Goal: Transaction & Acquisition: Subscribe to service/newsletter

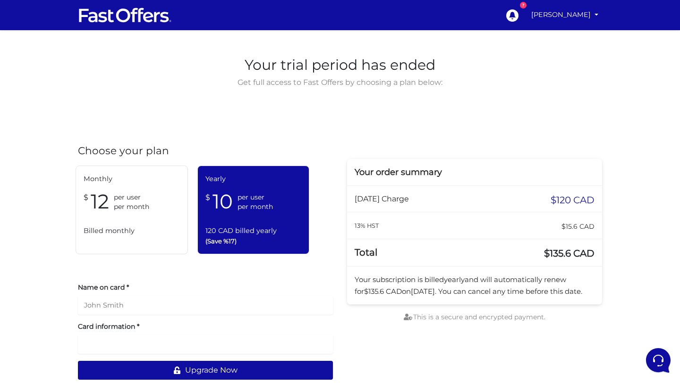
scroll to position [4, 0]
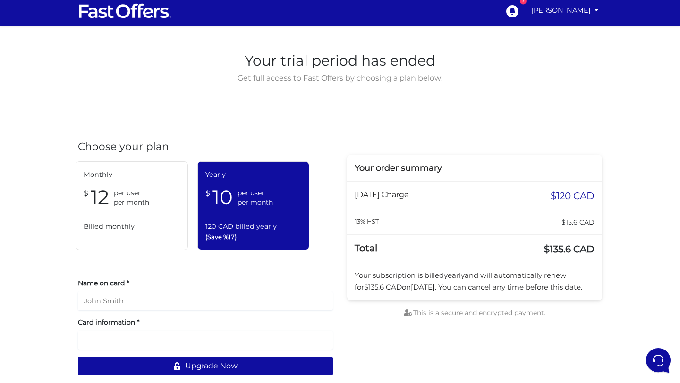
click at [140, 205] on span "per month" at bounding box center [131, 202] width 35 height 9
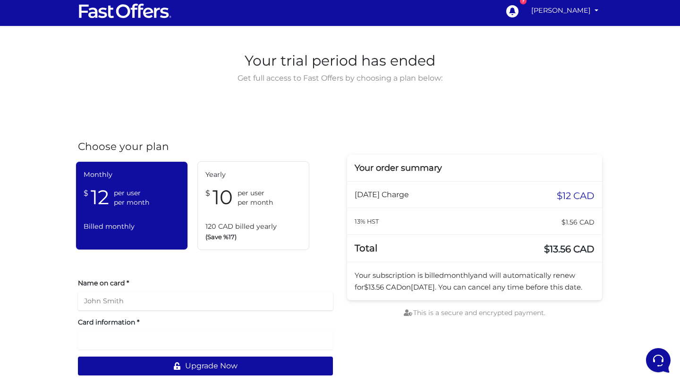
click at [156, 296] on input "text" at bounding box center [205, 301] width 255 height 19
type input "[PERSON_NAME]"
click at [159, 334] on div at bounding box center [205, 340] width 255 height 19
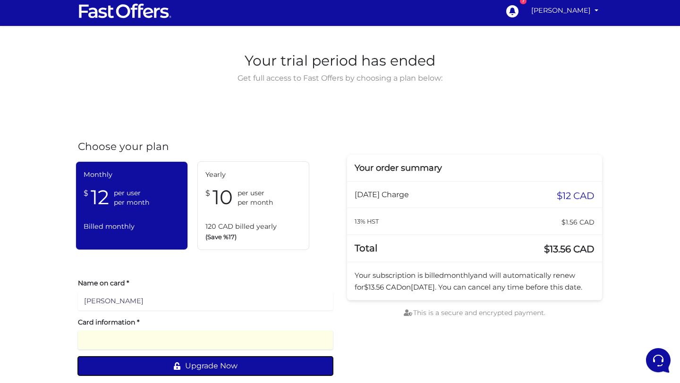
click at [202, 363] on button "Upgrade Now" at bounding box center [205, 366] width 255 height 19
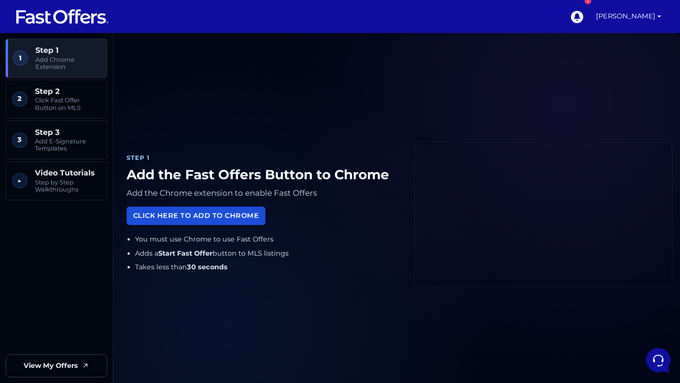
click at [194, 215] on link "Click Here to Add to Chrome" at bounding box center [196, 216] width 139 height 18
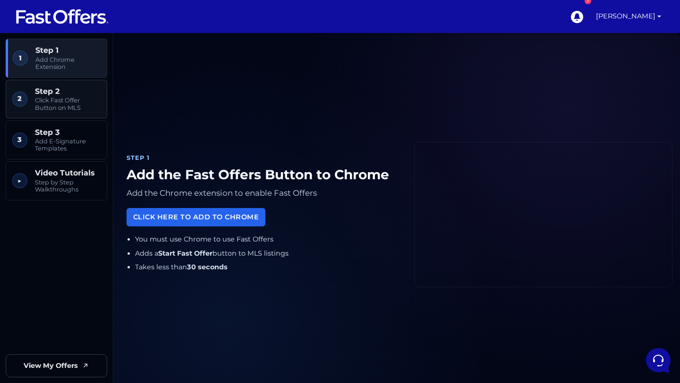
click at [65, 93] on span "Step 2" at bounding box center [68, 91] width 66 height 9
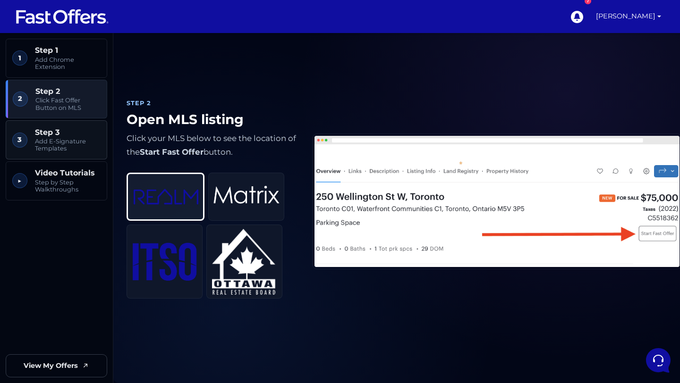
scroll to position [406, 0]
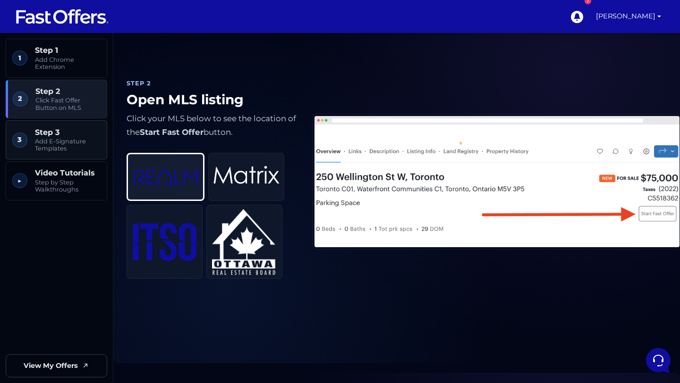
click at [74, 147] on span "Add E-Signature Templates" at bounding box center [68, 145] width 66 height 15
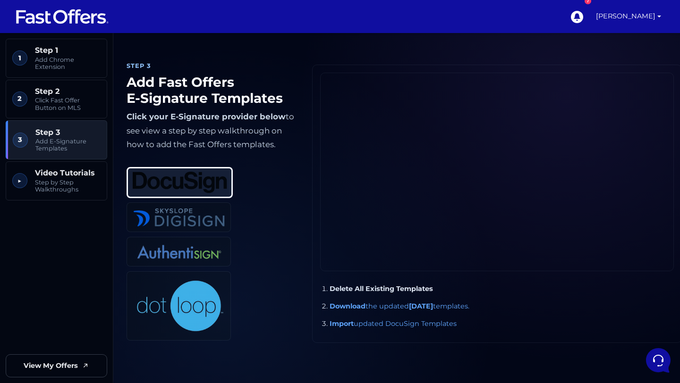
scroll to position [779, 0]
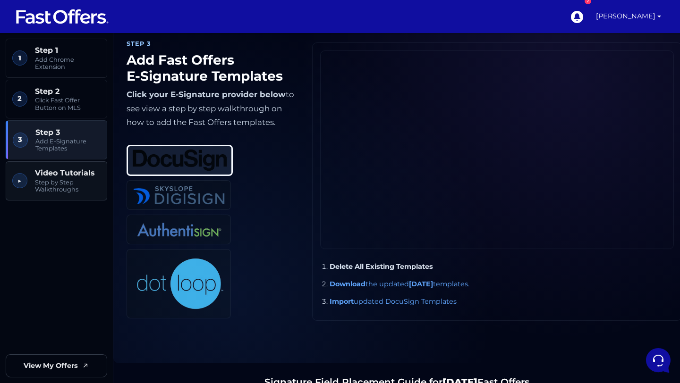
click at [72, 165] on link "▶︎ Video Tutorials Step by Step Walkthroughs" at bounding box center [57, 180] width 102 height 39
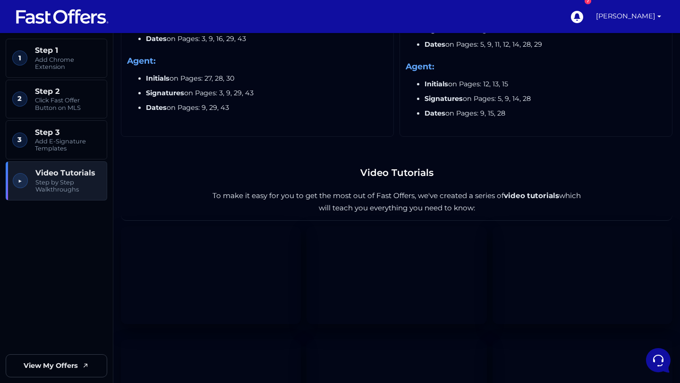
scroll to position [1455, 0]
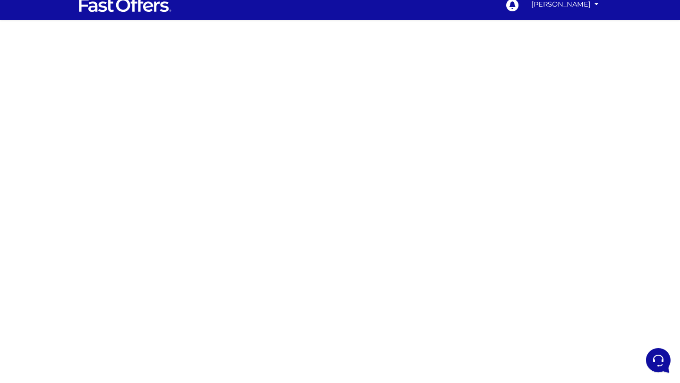
scroll to position [11, 0]
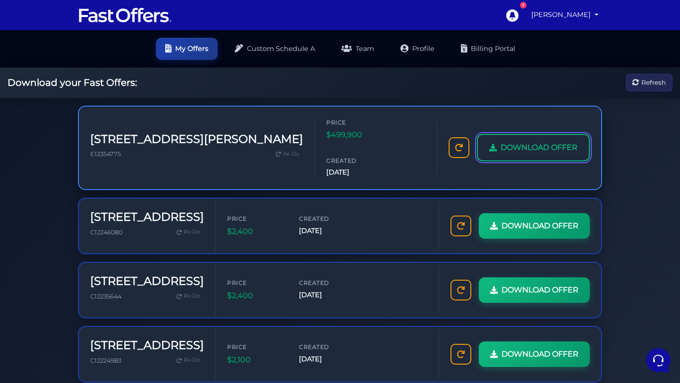
click at [518, 142] on span "DOWNLOAD OFFER" at bounding box center [539, 148] width 77 height 12
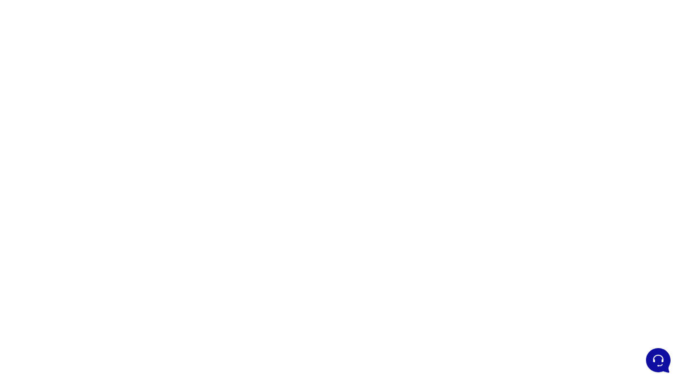
scroll to position [48, 0]
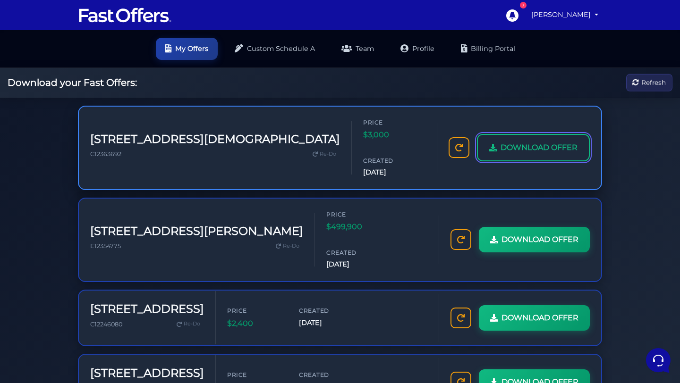
click at [517, 142] on span "DOWNLOAD OFFER" at bounding box center [539, 148] width 77 height 12
